Goal: Purchase product/service

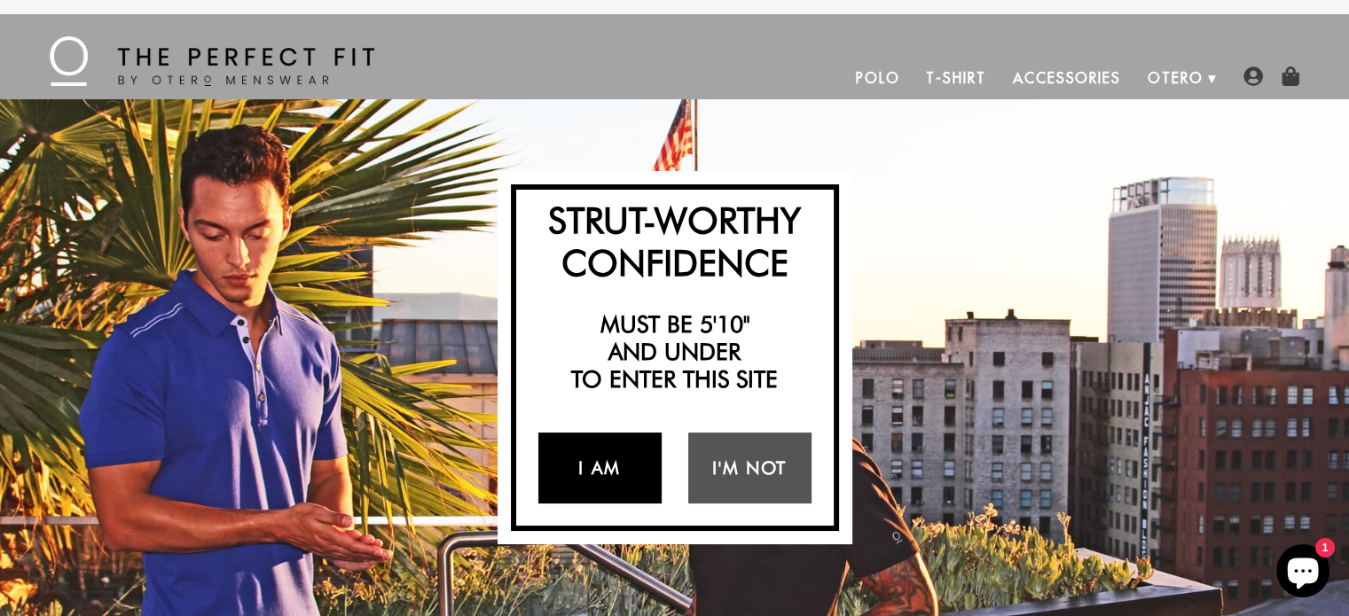
click at [577, 471] on link "I Am" at bounding box center [599, 468] width 123 height 71
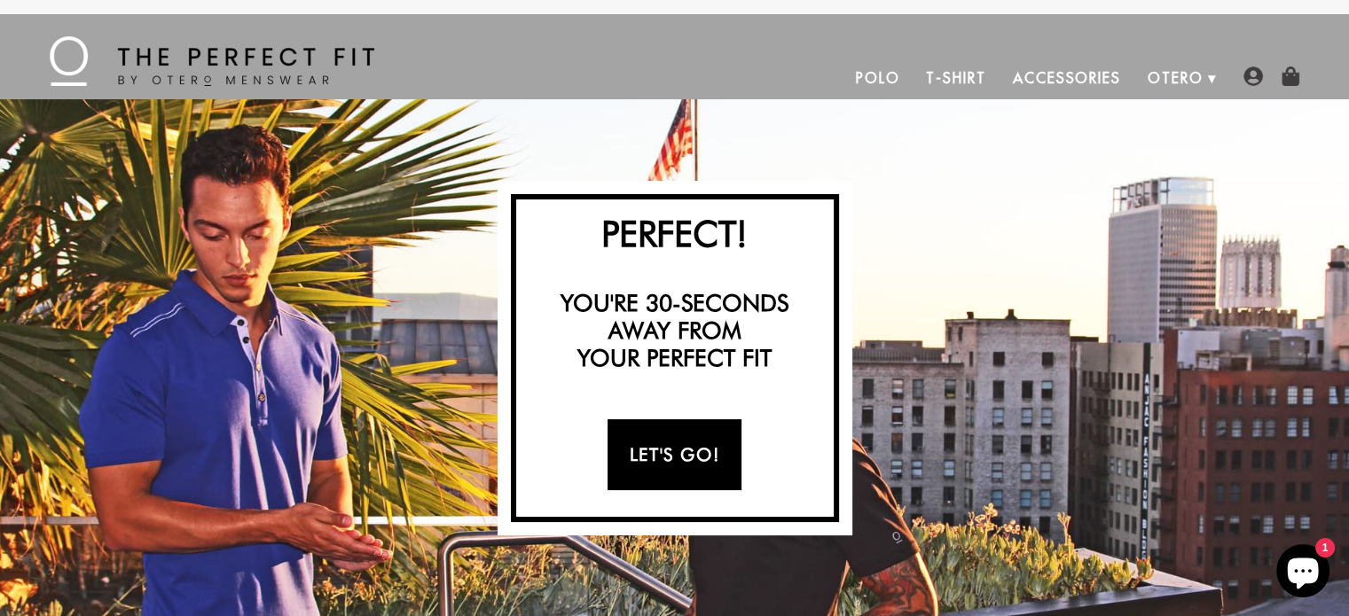
click at [655, 468] on link "Let's Go!" at bounding box center [674, 454] width 134 height 71
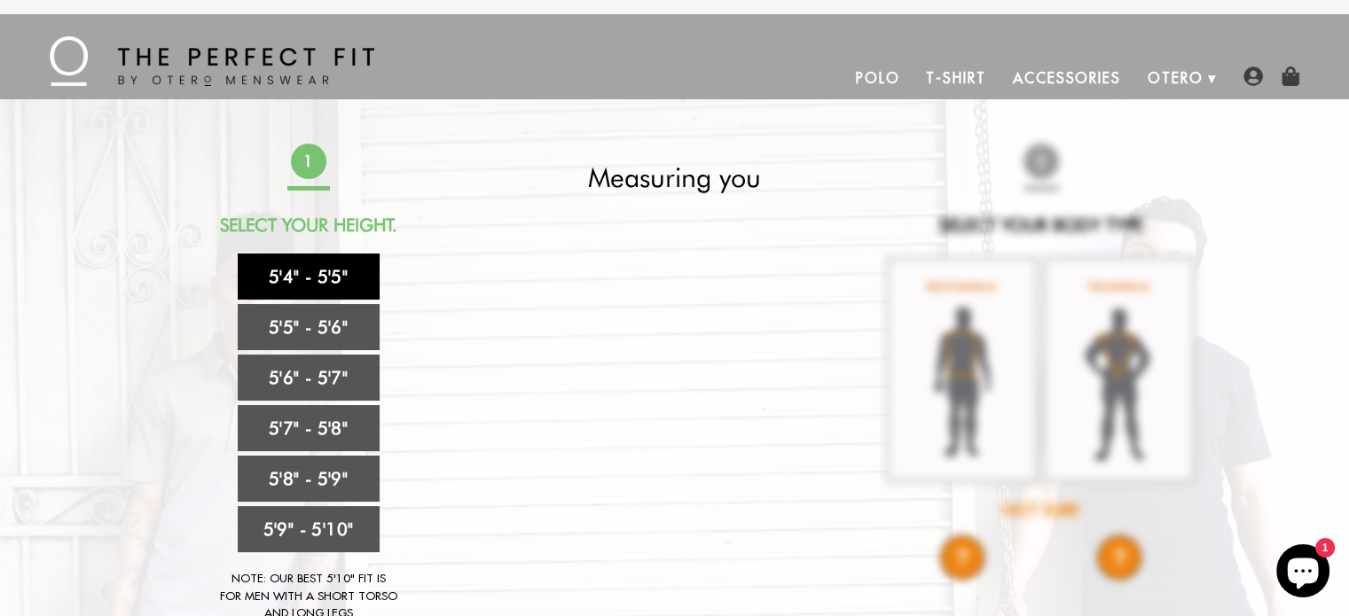
click at [335, 281] on link "5'4" - 5'5"" at bounding box center [309, 277] width 142 height 46
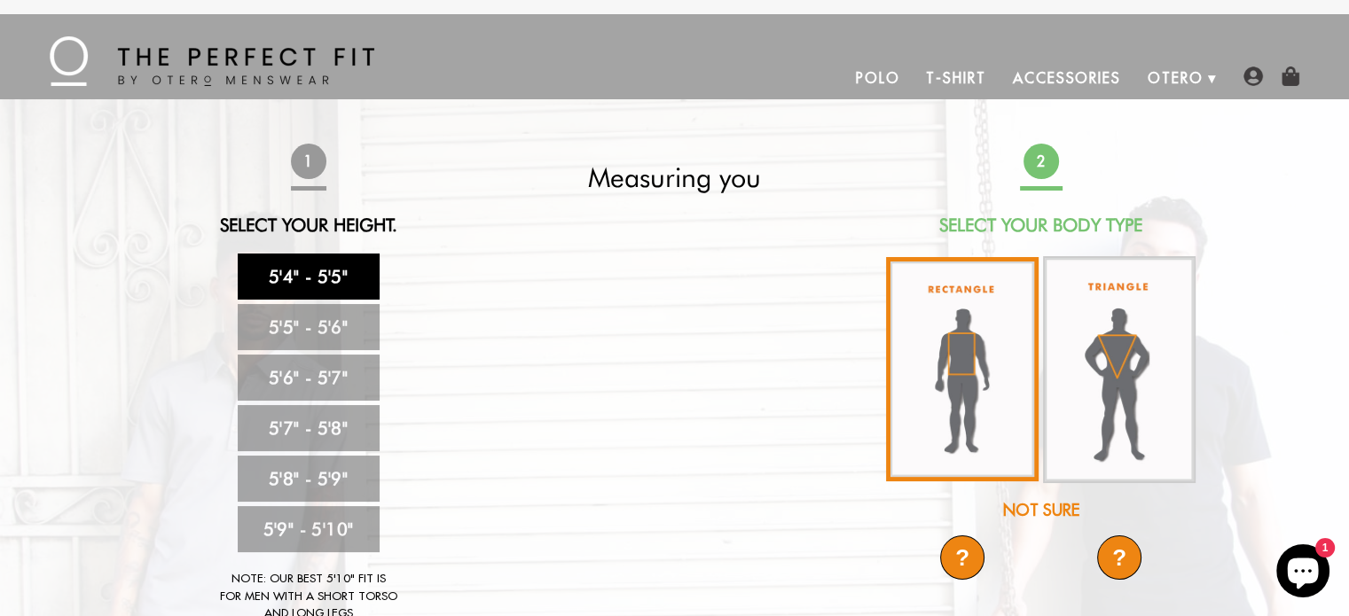
click at [972, 385] on img at bounding box center [962, 369] width 153 height 224
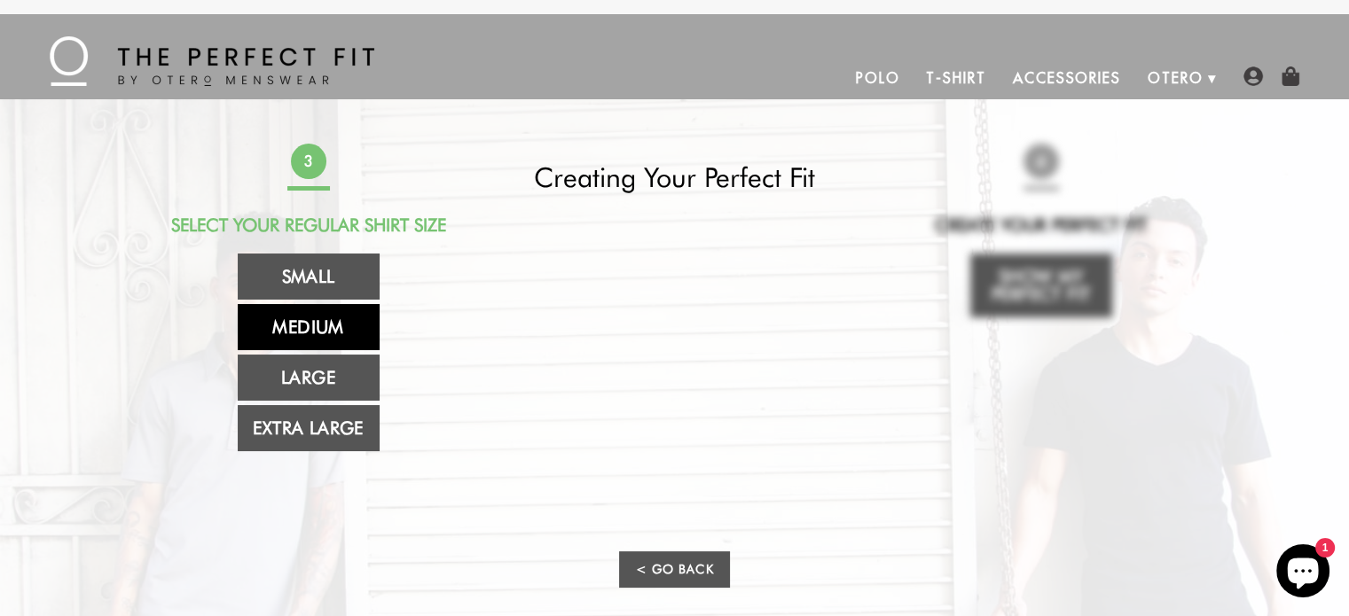
click at [323, 324] on link "Medium" at bounding box center [309, 327] width 142 height 46
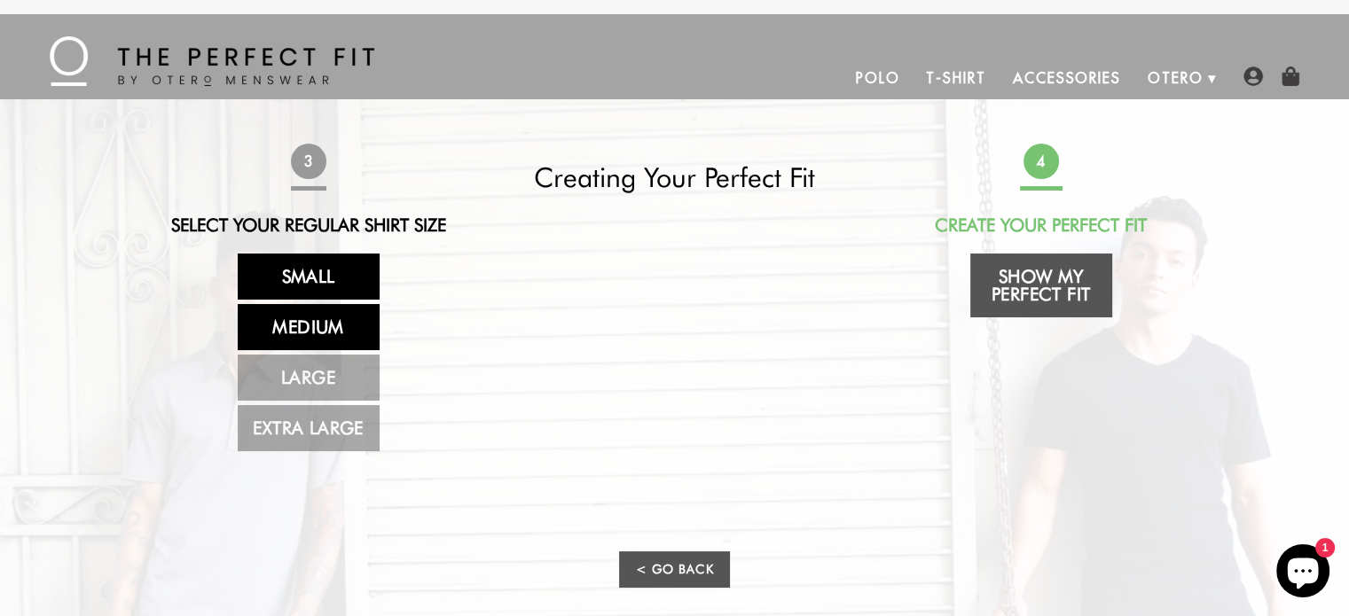
click at [315, 270] on link "Small" at bounding box center [309, 277] width 142 height 46
click at [314, 318] on link "Medium" at bounding box center [309, 327] width 142 height 46
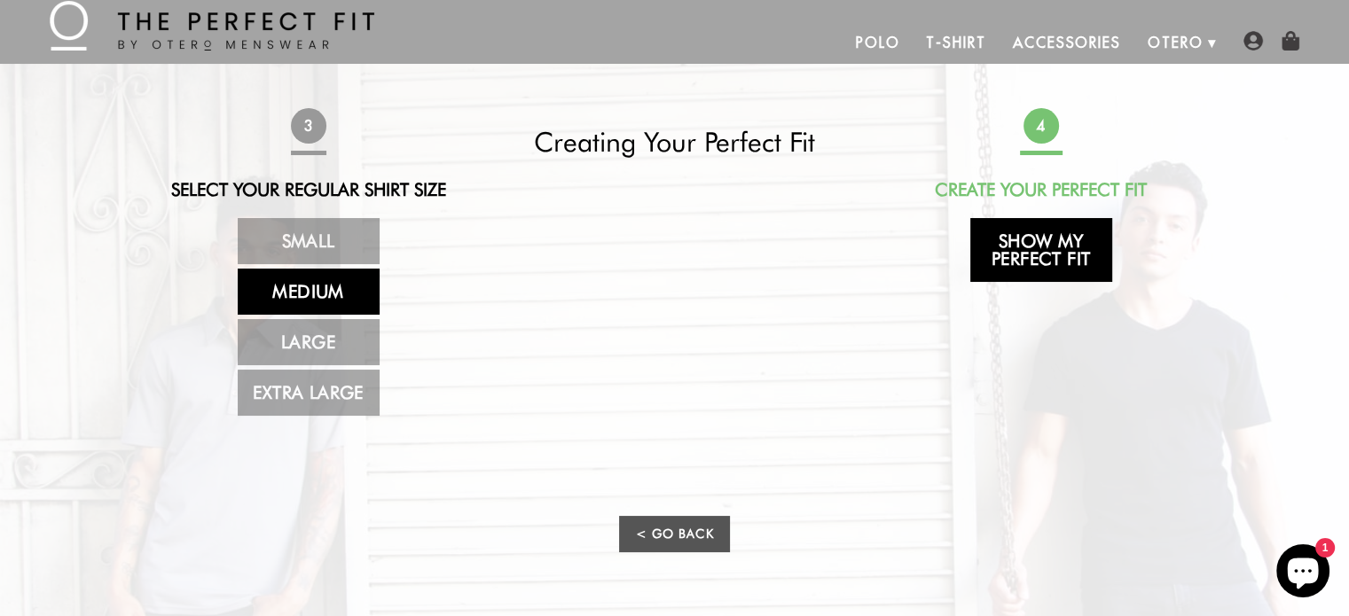
click at [1039, 251] on link "Show My Perfect Fit" at bounding box center [1041, 250] width 142 height 64
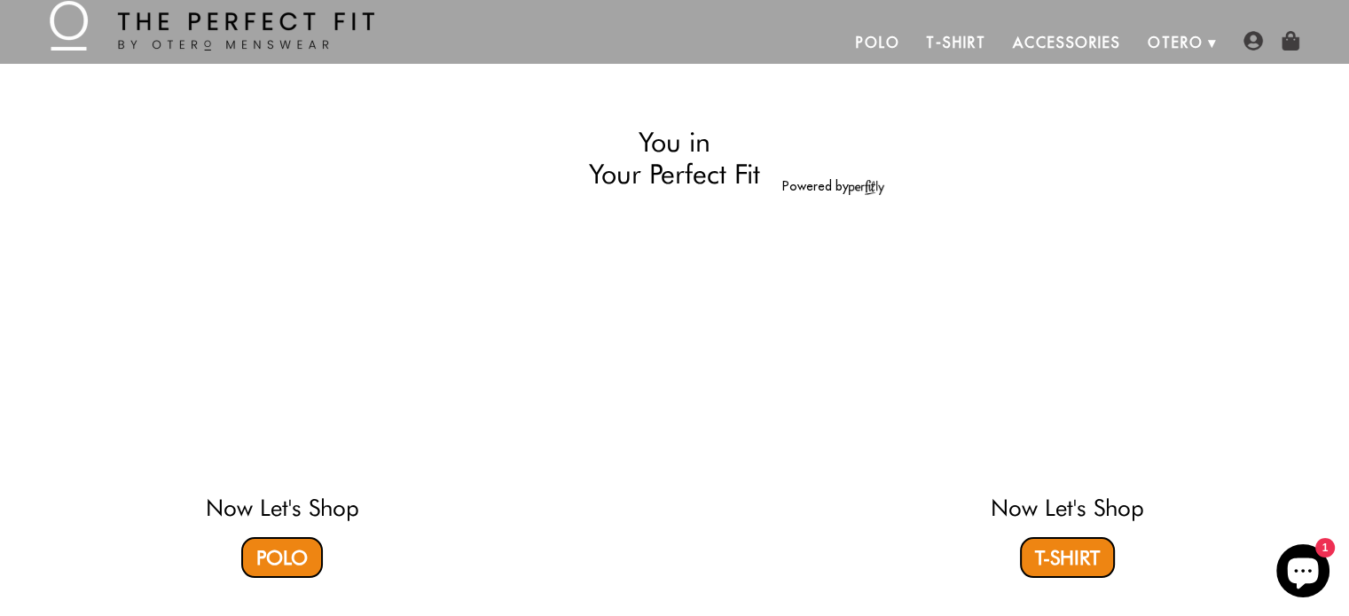
select select "M"
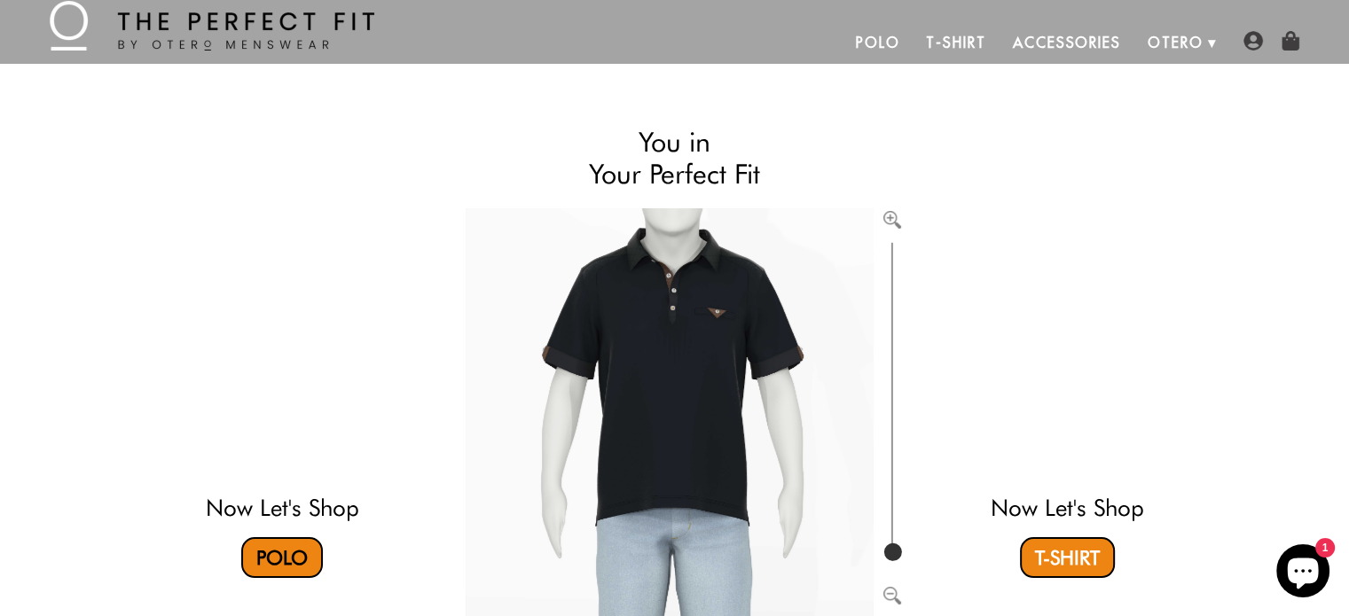
click at [293, 559] on link "Polo" at bounding box center [282, 557] width 82 height 41
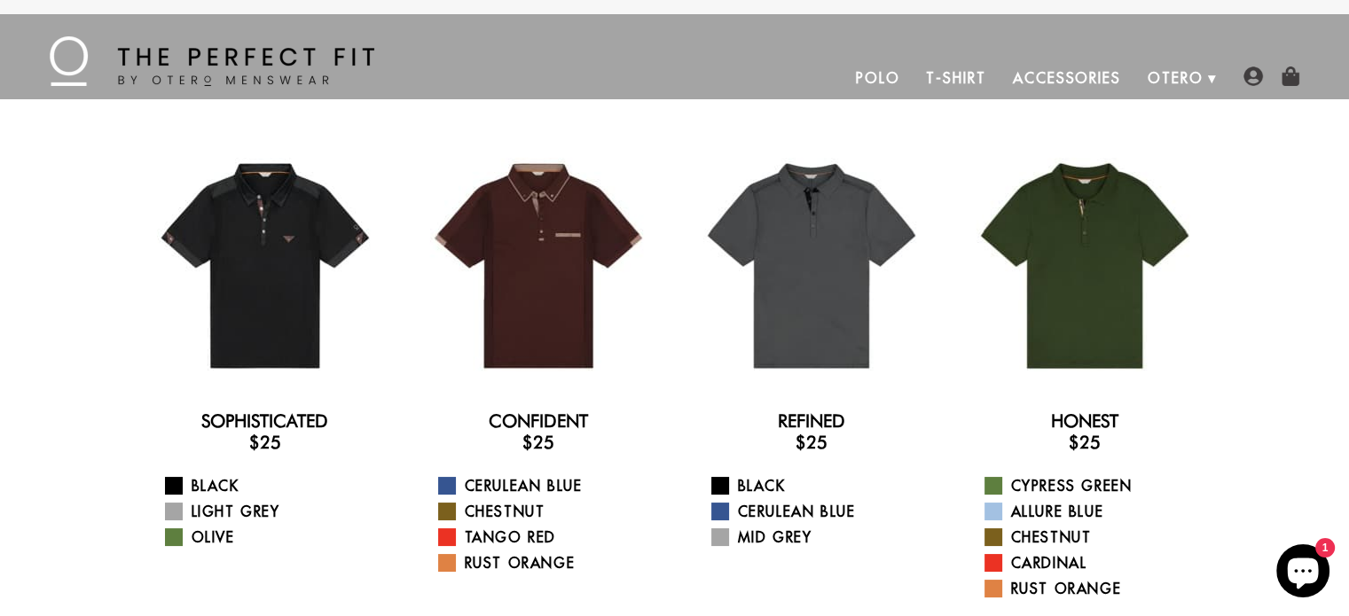
click at [1068, 72] on link "Accessories" at bounding box center [1066, 78] width 135 height 43
